Goal: Ask a question

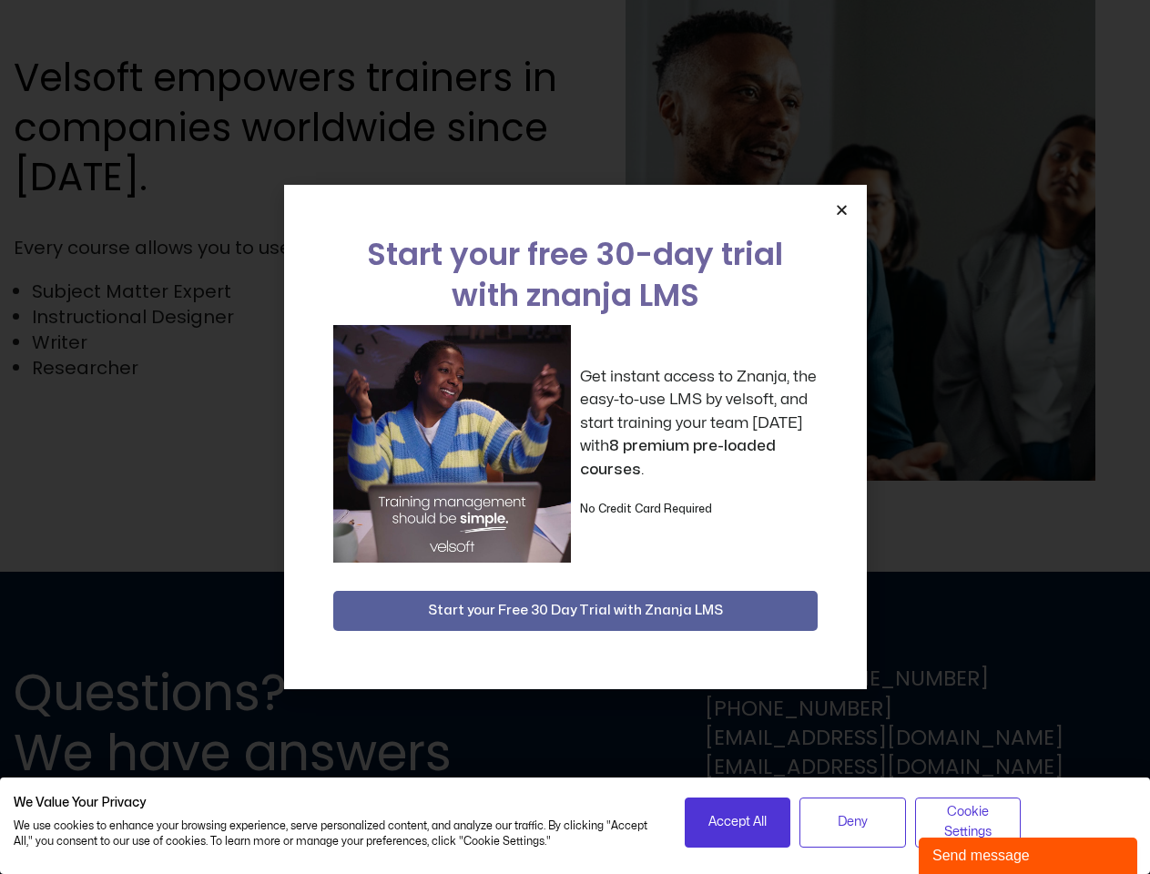
click at [574, 437] on div "Get instant access to Znanja, the easy-to-use LMS by velsoft, and start trainin…" at bounding box center [575, 444] width 484 height 238
click at [841, 209] on icon "Close" at bounding box center [842, 210] width 14 height 14
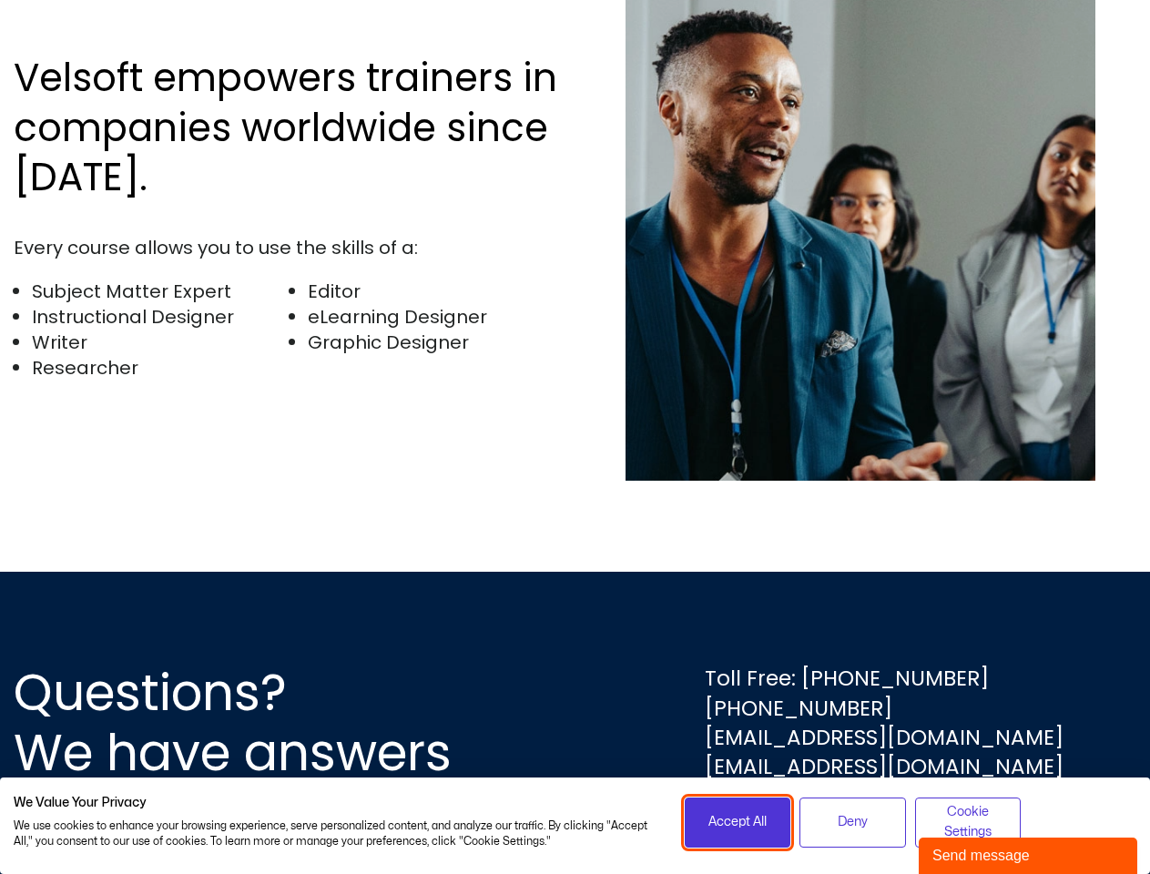
click at [737, 822] on span "Accept All" at bounding box center [737, 822] width 58 height 20
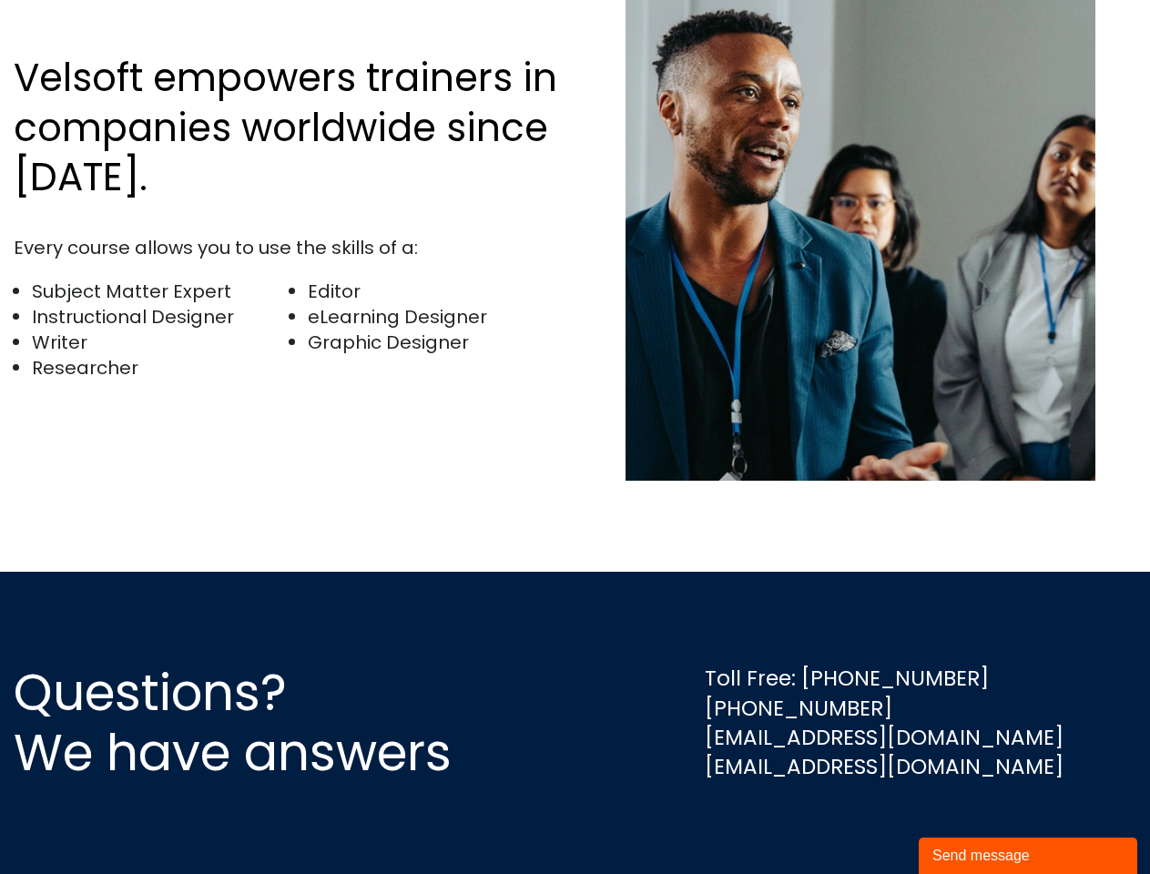
click at [852, 822] on div "Questions? We have answers Toll Free: [PHONE_NUMBER] [PHONE_NUMBER] [EMAIL_ADDR…" at bounding box center [575, 723] width 1150 height 302
click at [968, 822] on div "Questions? We have answers Toll Free: [PHONE_NUMBER] [PHONE_NUMBER] [EMAIL_ADDR…" at bounding box center [575, 723] width 1150 height 302
click at [1028, 856] on div "Send message" at bounding box center [1027, 856] width 191 height 22
